Goal: Transaction & Acquisition: Download file/media

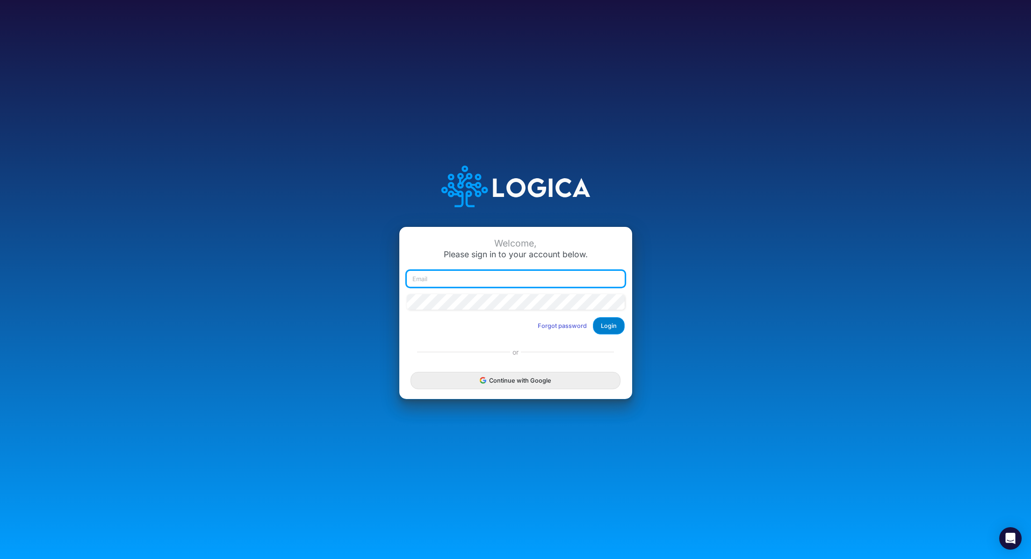
type input "[PERSON_NAME][EMAIL_ADDRESS][PERSON_NAME][DOMAIN_NAME]"
click at [609, 319] on button "Login" at bounding box center [609, 325] width 32 height 17
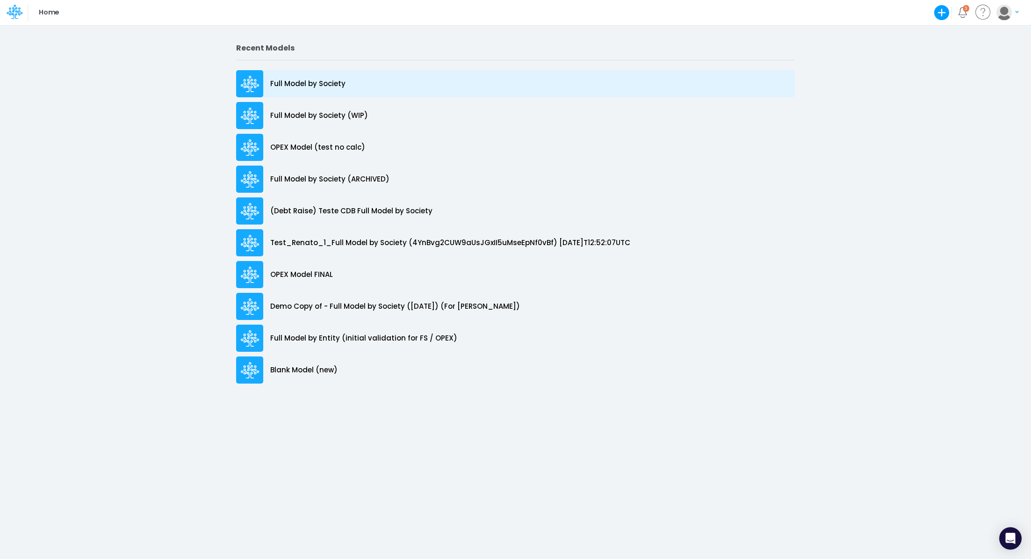
click at [331, 88] on p "Full Model by Society" at bounding box center [307, 84] width 75 height 11
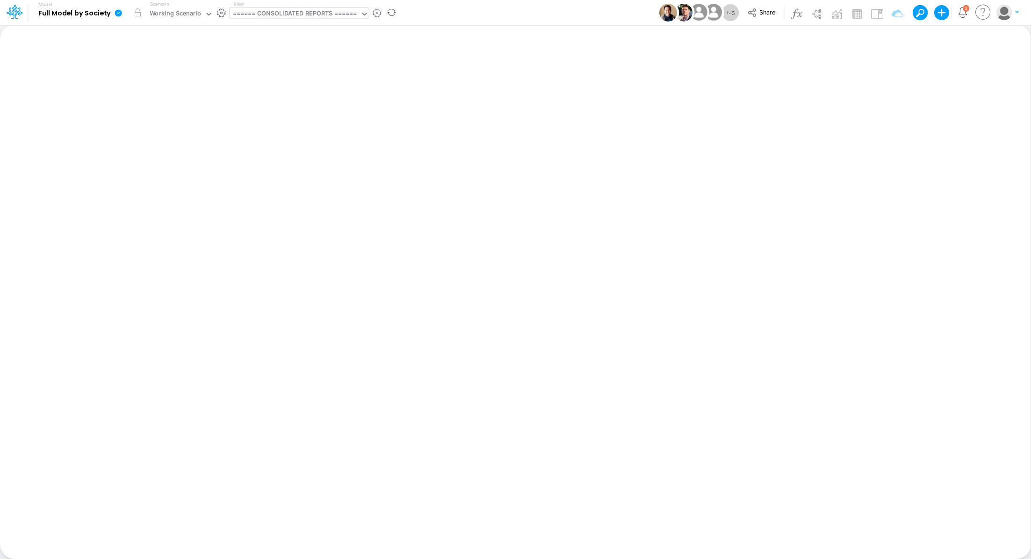
click at [306, 15] on div "====== CONSOLIDATED REPORTS ======" at bounding box center [295, 14] width 124 height 11
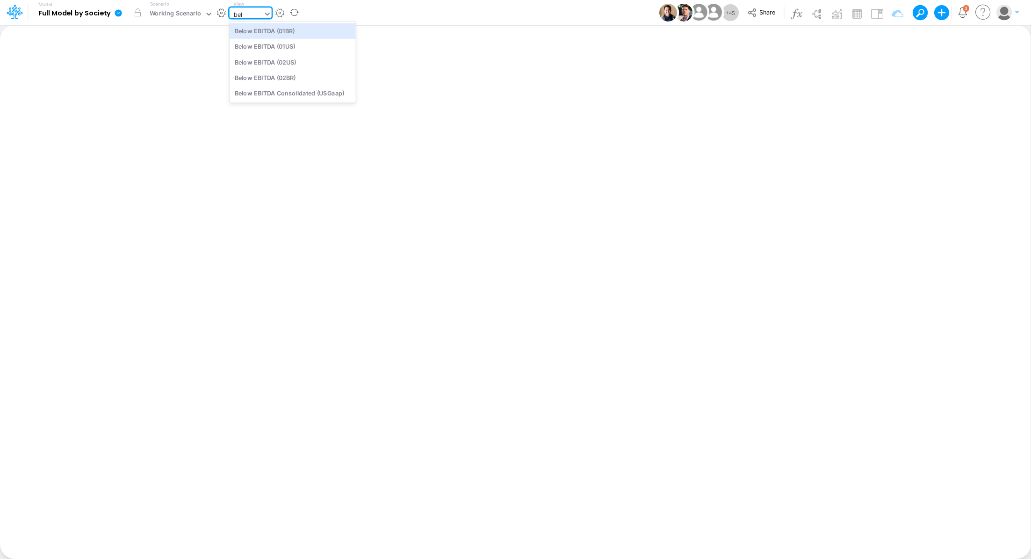
type input "belo"
click at [311, 94] on div "Below EBITDA Consolidated (USGaap)" at bounding box center [293, 93] width 126 height 15
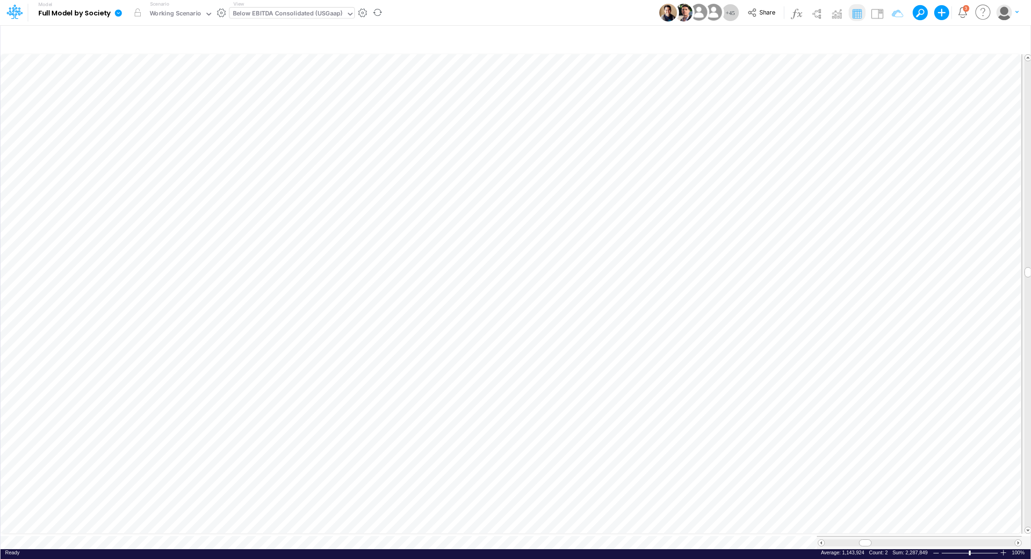
scroll to position [4, 1]
click at [118, 10] on icon at bounding box center [118, 12] width 7 height 7
click at [149, 82] on button "Export" at bounding box center [166, 81] width 100 height 15
click at [255, 86] on button "Excel" at bounding box center [266, 87] width 100 height 14
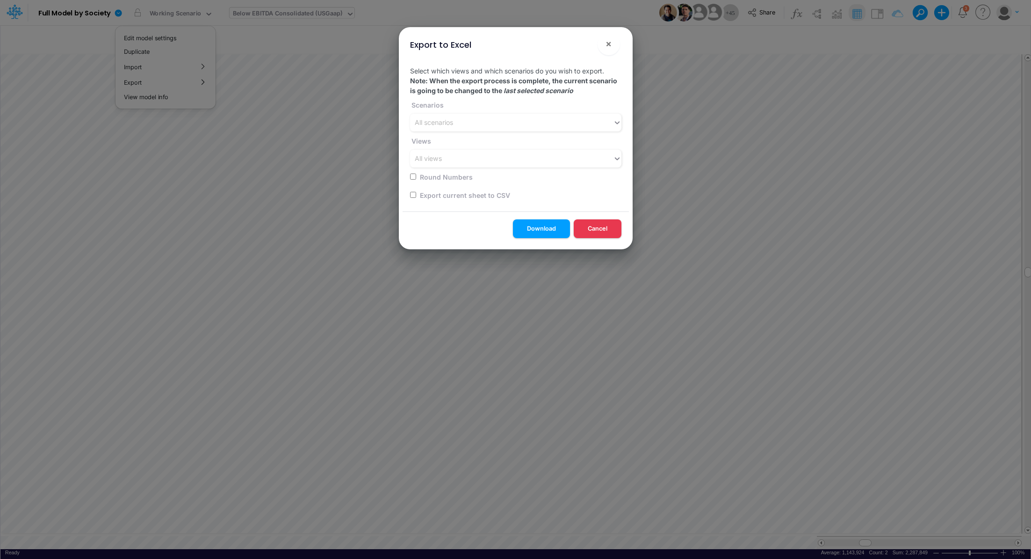
click at [413, 196] on input "checkbox" at bounding box center [413, 195] width 6 height 6
checkbox input "true"
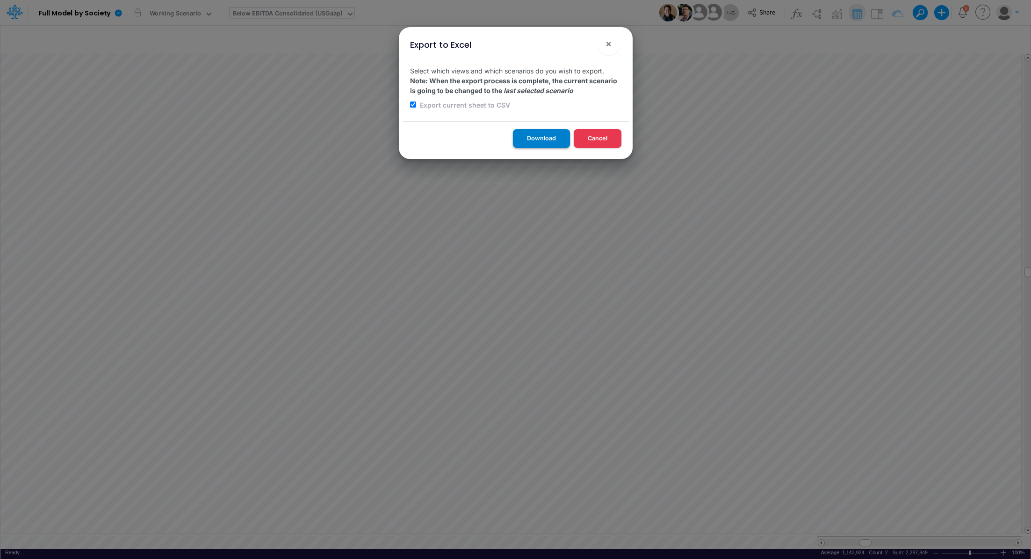
click at [531, 138] on button "Download" at bounding box center [541, 138] width 57 height 18
click at [152, 312] on div "Export to Excel × Select which views and which scenarios do you wish to export.…" at bounding box center [515, 279] width 1031 height 559
